Goal: Navigation & Orientation: Understand site structure

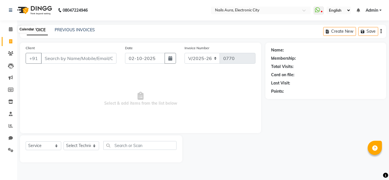
select select "8179"
select select "service"
click at [10, 28] on icon at bounding box center [11, 29] width 4 height 4
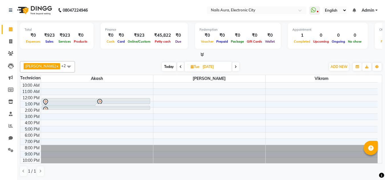
click at [202, 54] on icon at bounding box center [202, 54] width 4 height 4
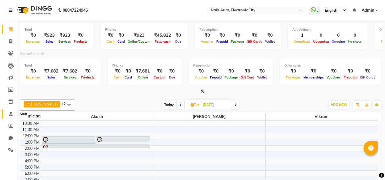
click at [12, 114] on icon at bounding box center [11, 114] width 4 height 4
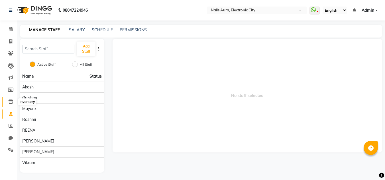
click at [10, 101] on icon at bounding box center [10, 102] width 5 height 4
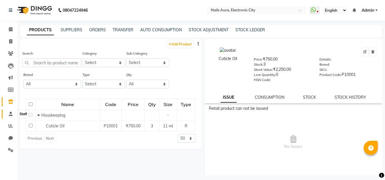
click at [11, 116] on icon at bounding box center [11, 114] width 4 height 4
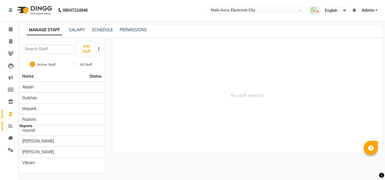
click at [9, 126] on icon at bounding box center [11, 126] width 4 height 4
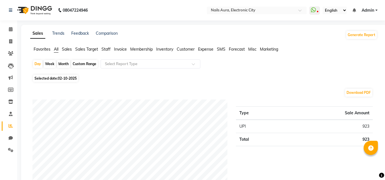
click at [68, 50] on span "Sales" at bounding box center [67, 49] width 10 height 5
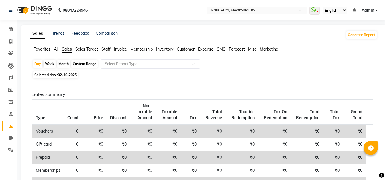
click at [64, 62] on div "Month" at bounding box center [63, 64] width 13 height 8
select select "10"
select select "2025"
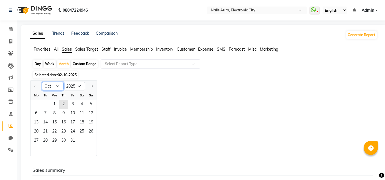
click at [56, 86] on select "Jan Feb Mar Apr May Jun [DATE] Aug Sep Oct Nov Dec" at bounding box center [53, 86] width 22 height 9
select select "9"
click at [42, 82] on select "Jan Feb Mar Apr May Jun [DATE] Aug Sep Oct Nov Dec" at bounding box center [53, 86] width 22 height 9
click at [35, 104] on span "1" at bounding box center [36, 104] width 9 height 9
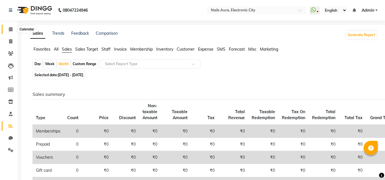
click at [10, 30] on icon at bounding box center [11, 29] width 4 height 4
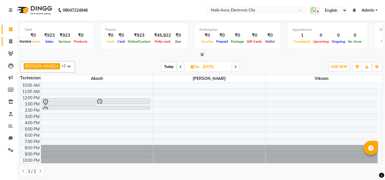
click at [11, 41] on icon at bounding box center [10, 41] width 3 height 4
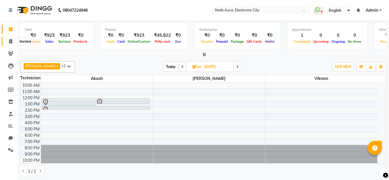
select select "service"
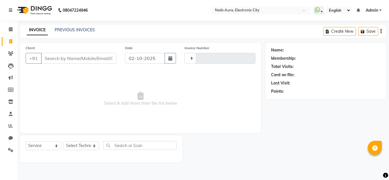
type input "0770"
select select "8179"
click at [10, 53] on icon at bounding box center [10, 53] width 5 height 4
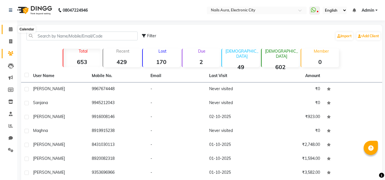
click at [12, 28] on icon at bounding box center [11, 29] width 4 height 4
